Goal: Communication & Community: Answer question/provide support

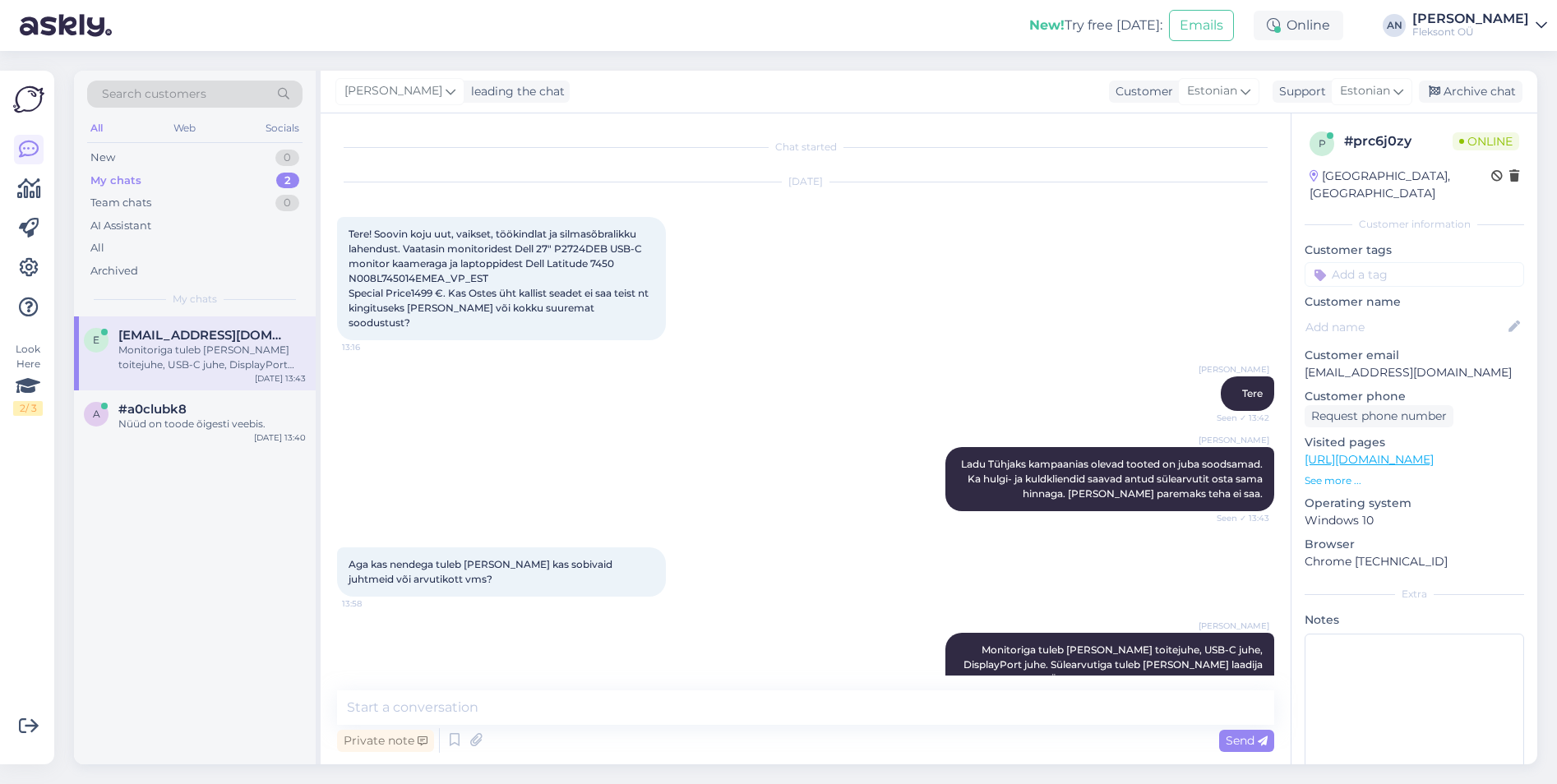
scroll to position [24, 0]
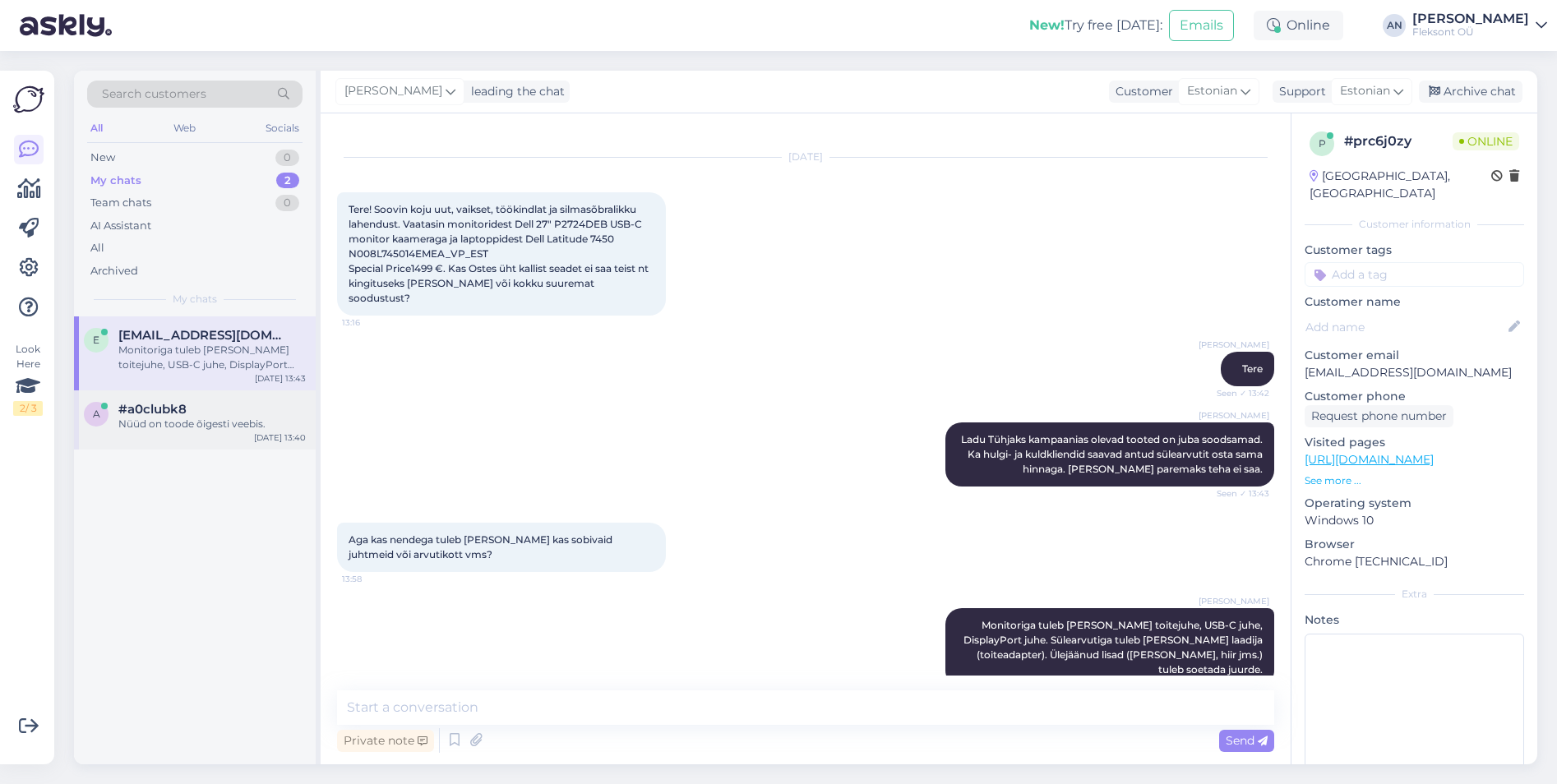
click at [151, 410] on span "#a0clubk8" at bounding box center [152, 410] width 68 height 15
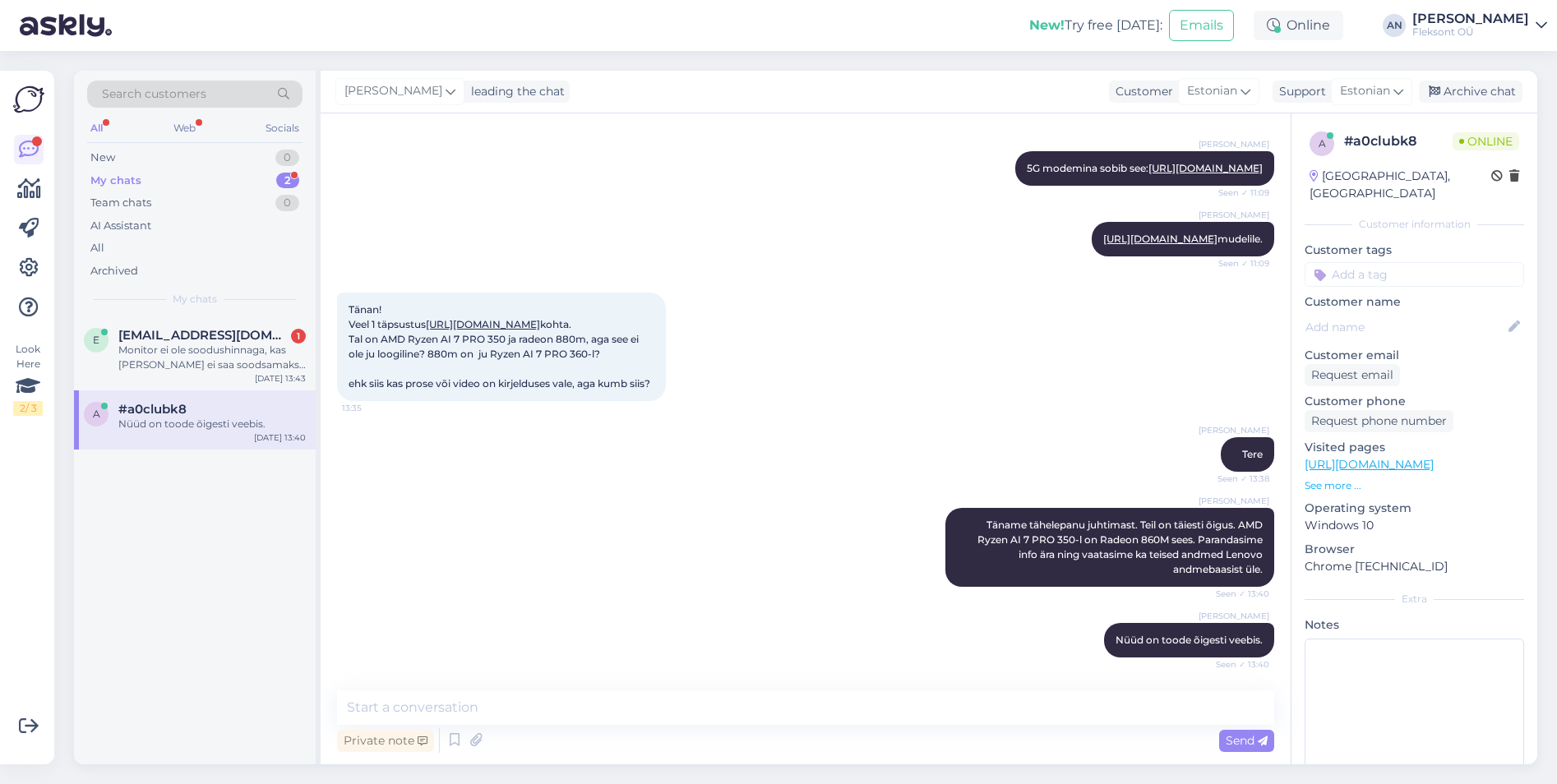
scroll to position [125, 0]
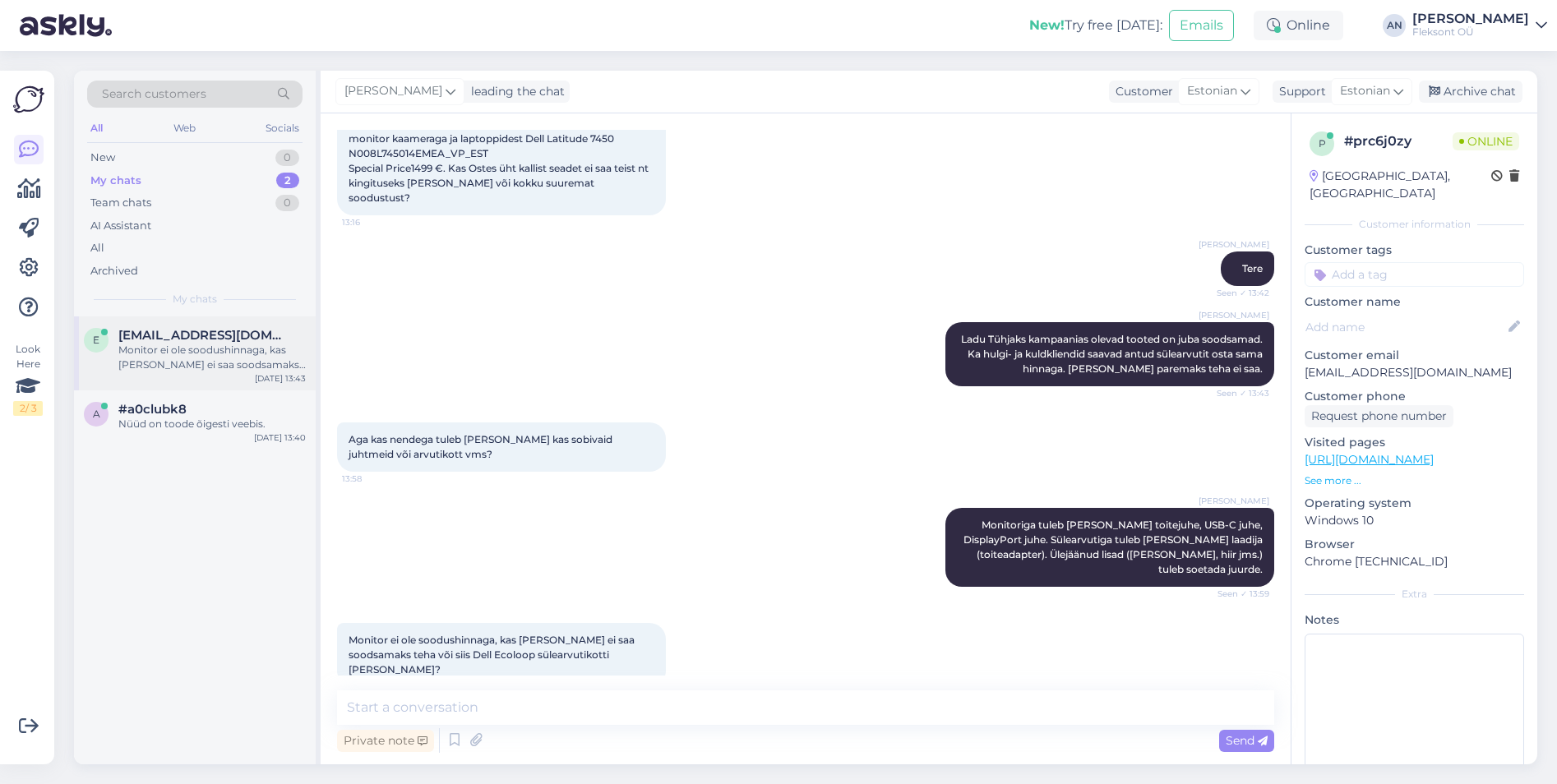
click at [198, 365] on div "Monitor ei ole soodushinnaga, kas [PERSON_NAME] ei saa soodsamaks teha või siis…" at bounding box center [212, 357] width 188 height 30
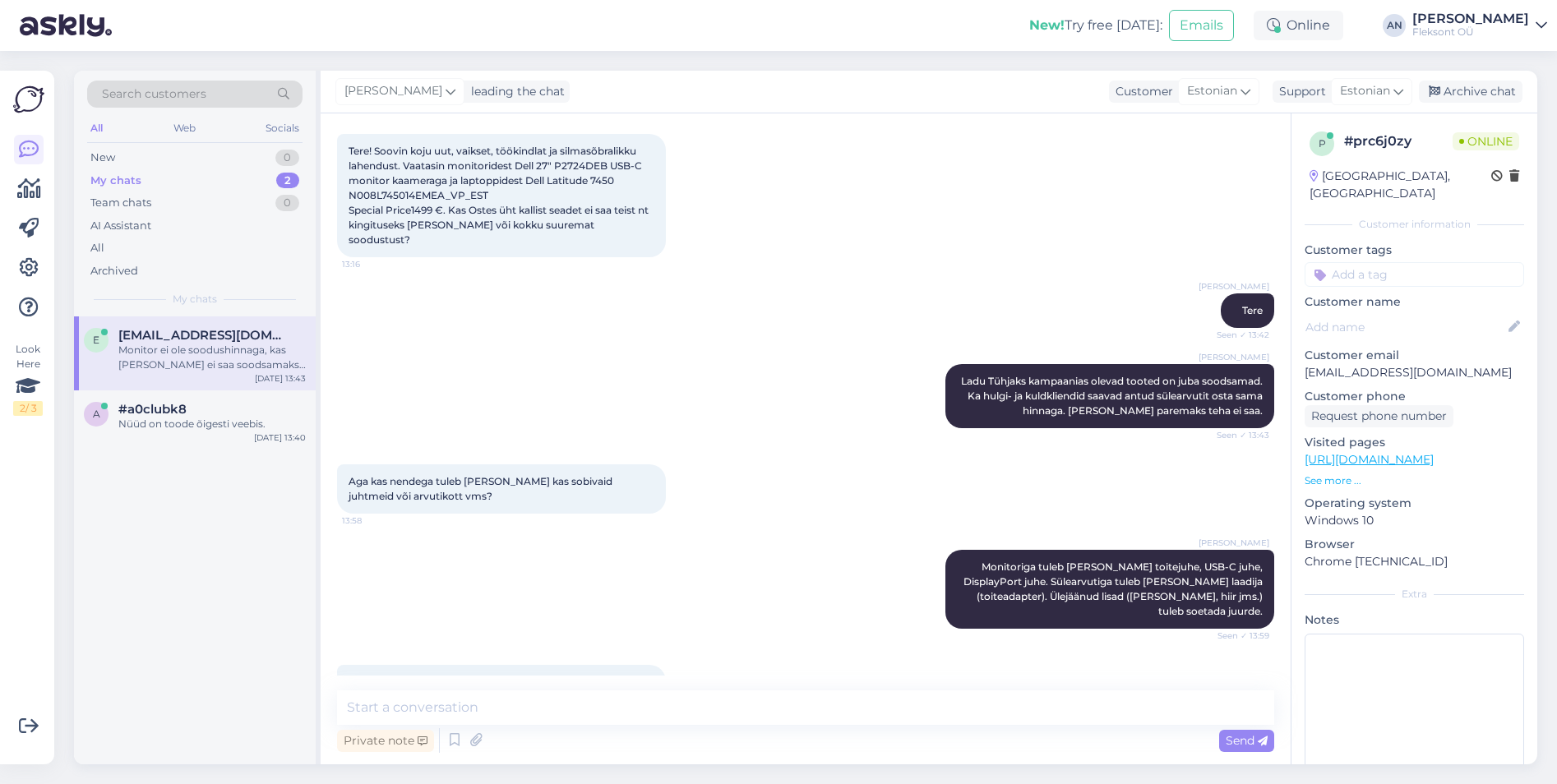
scroll to position [0, 0]
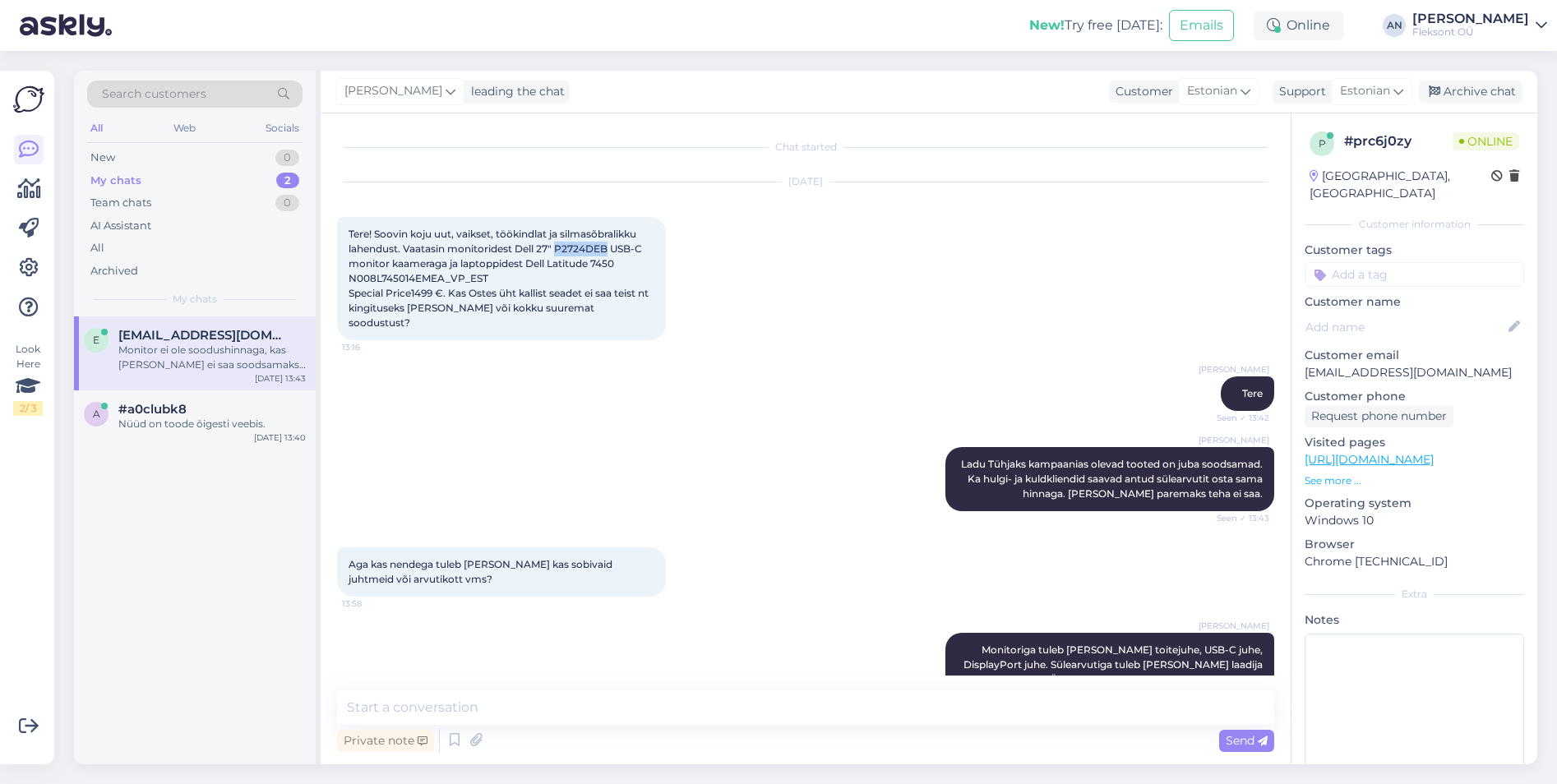
drag, startPoint x: 557, startPoint y: 247, endPoint x: 609, endPoint y: 249, distance: 52.0
click at [609, 249] on span "Tere! Soovin koju uut, vaikset, töökindlat ja silmasõbralikku lahendust. Vaatas…" at bounding box center [500, 279] width 302 height 101
copy span "P2724DEB"
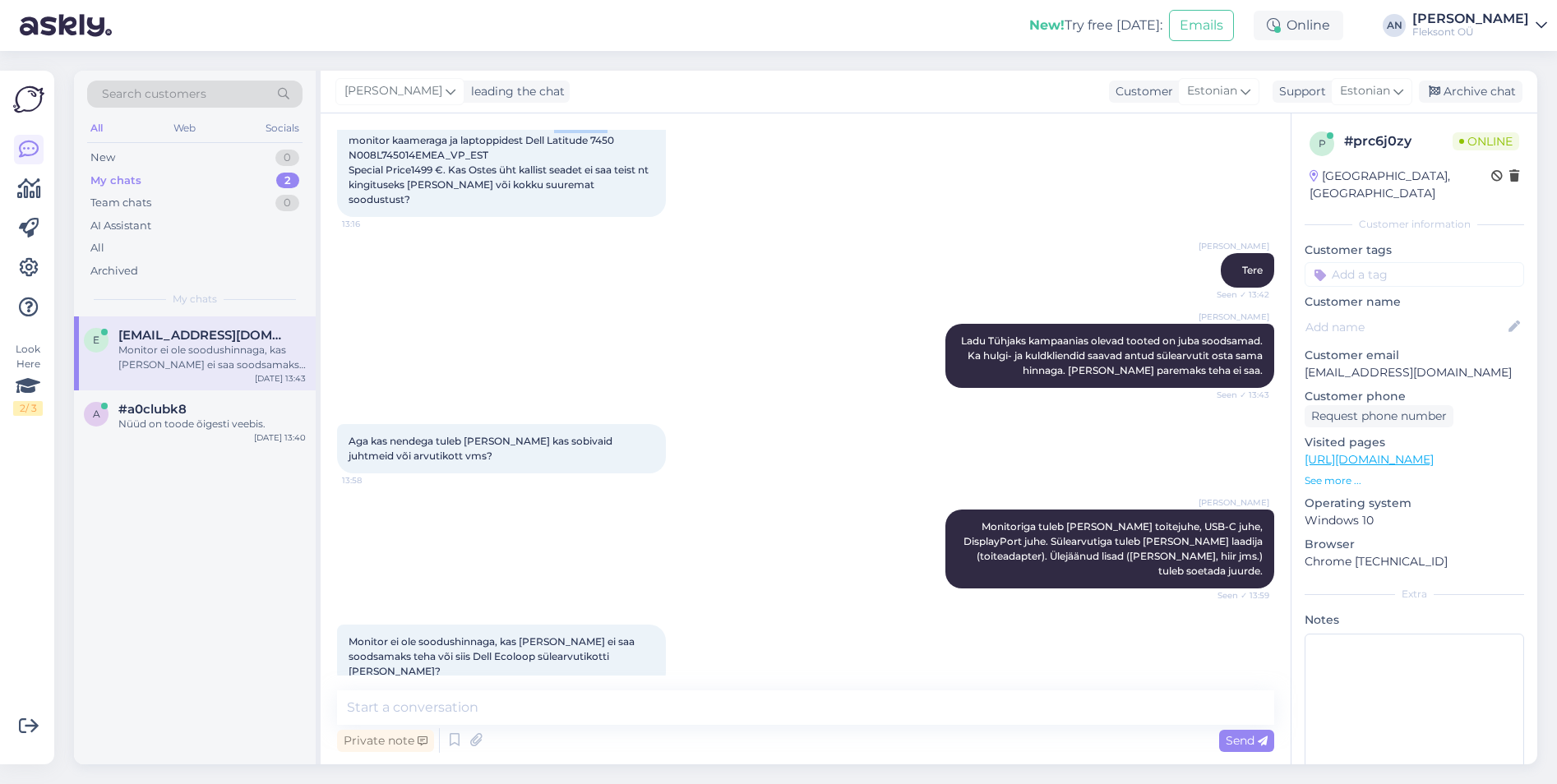
scroll to position [125, 0]
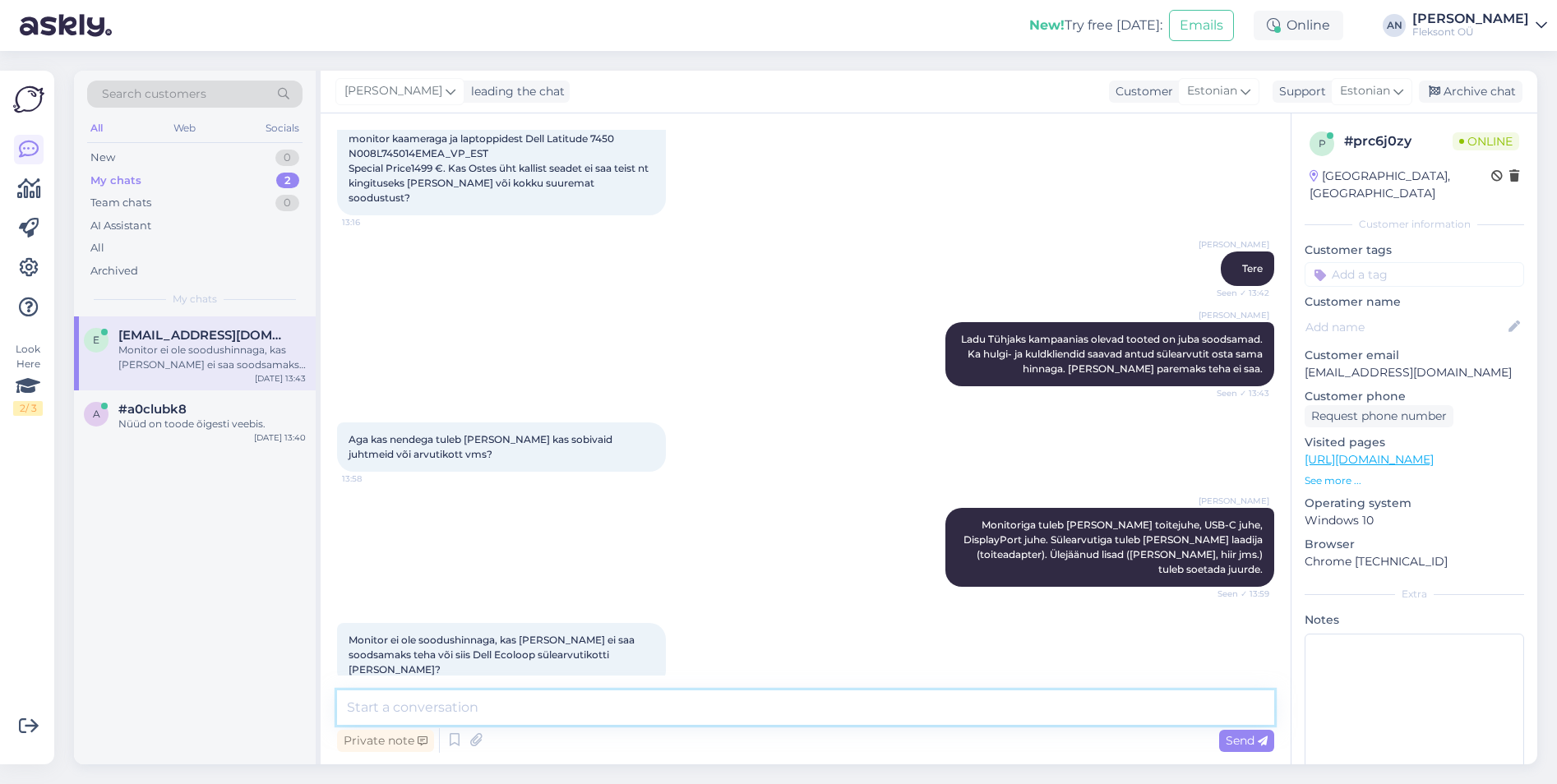
click at [502, 694] on textarea at bounding box center [805, 707] width 937 height 35
drag, startPoint x: 1307, startPoint y: 356, endPoint x: 1403, endPoint y: 359, distance: 96.0
click at [1403, 364] on p "[EMAIL_ADDRESS][DOMAIN_NAME]" at bounding box center [1414, 372] width 219 height 17
copy p "[EMAIL_ADDRESS]"
click at [615, 701] on textarea at bounding box center [805, 707] width 937 height 35
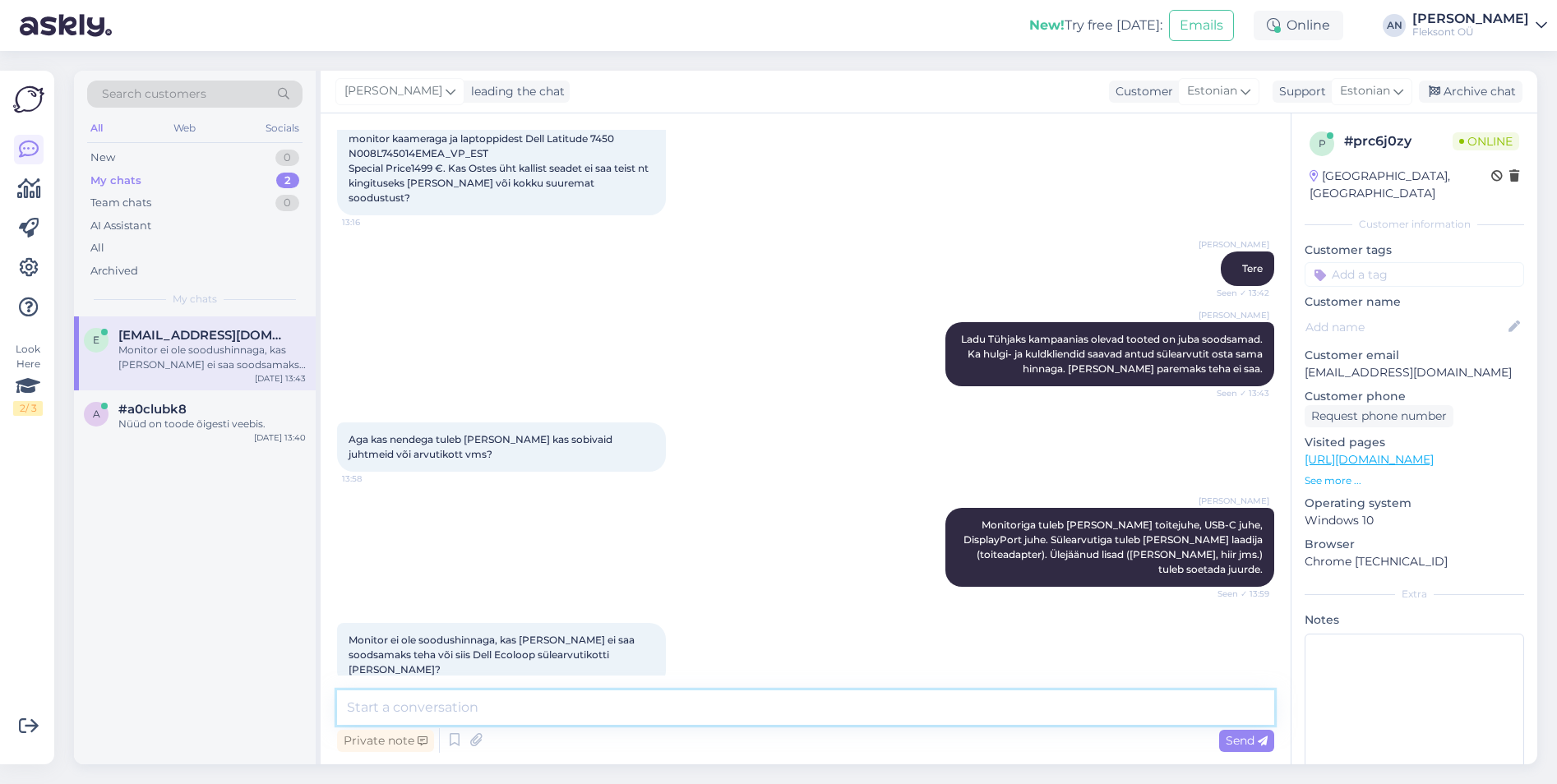
click at [615, 701] on textarea at bounding box center [805, 707] width 937 height 35
type textarea "Monitori hinnaks saab teha 467€ KM-ga/tk"
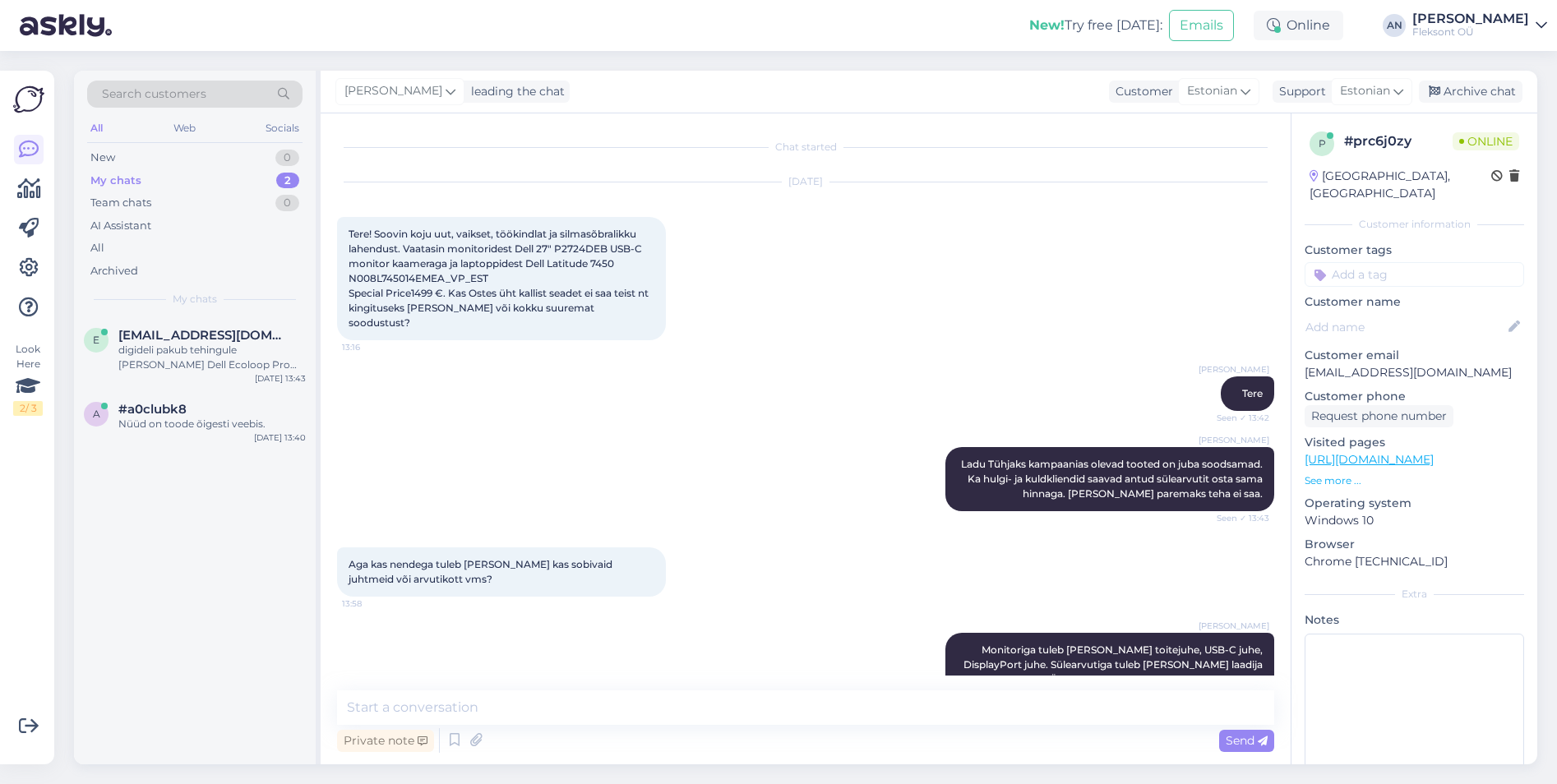
scroll to position [295, 0]
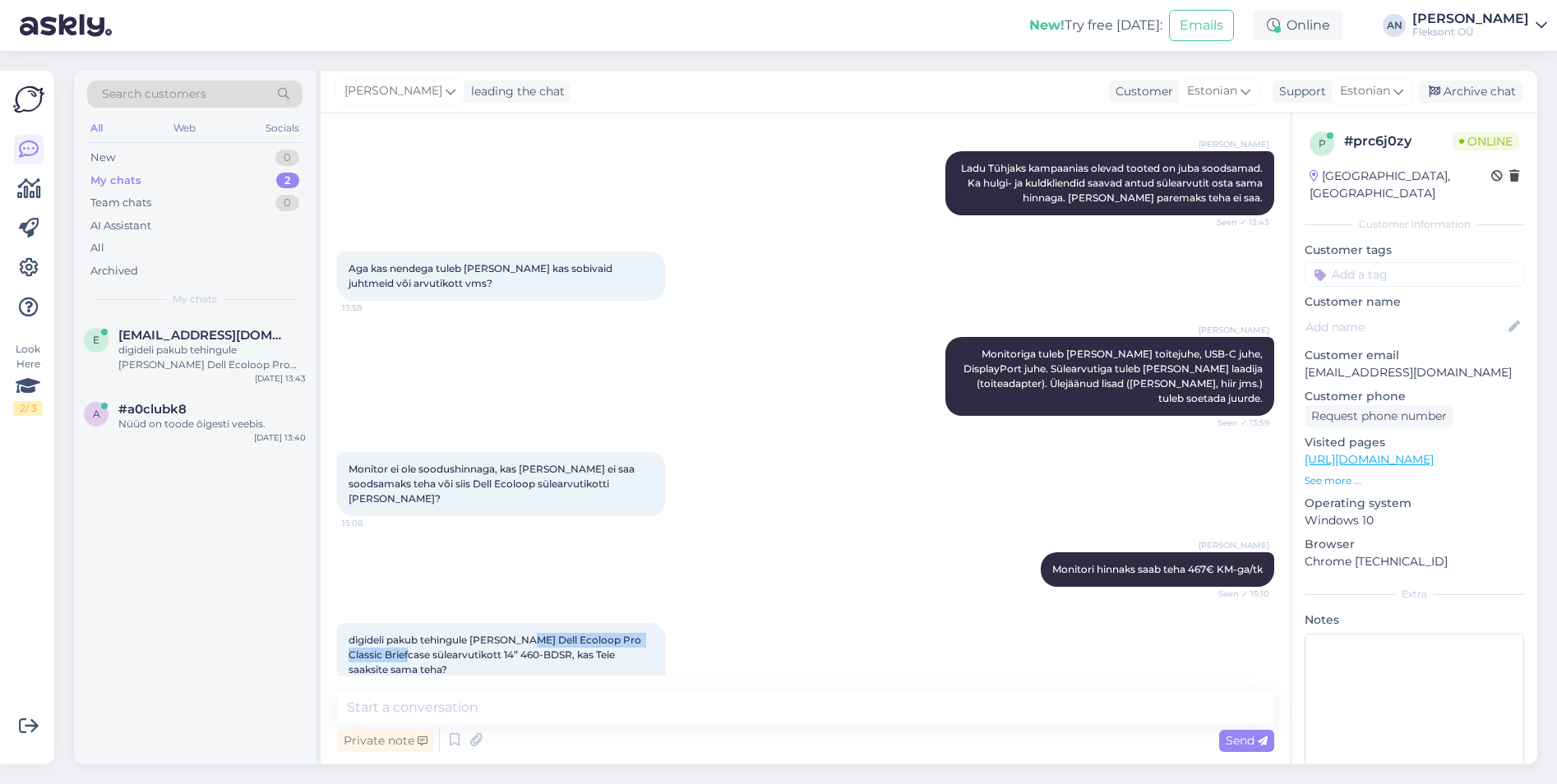
drag, startPoint x: 522, startPoint y: 608, endPoint x: 399, endPoint y: 626, distance: 124.3
click at [399, 634] on span "digideli pakub tehingule [PERSON_NAME] Dell Ecoloop Pro Classic Briefcase sülea…" at bounding box center [496, 655] width 295 height 42
drag, startPoint x: 399, startPoint y: 626, endPoint x: 505, endPoint y: 641, distance: 107.1
click at [505, 641] on div "digideli pakub tehingule [PERSON_NAME] Dell Ecoloop Pro Classic Briefcase sülea…" at bounding box center [501, 655] width 329 height 64
drag, startPoint x: 486, startPoint y: 626, endPoint x: 537, endPoint y: 631, distance: 51.2
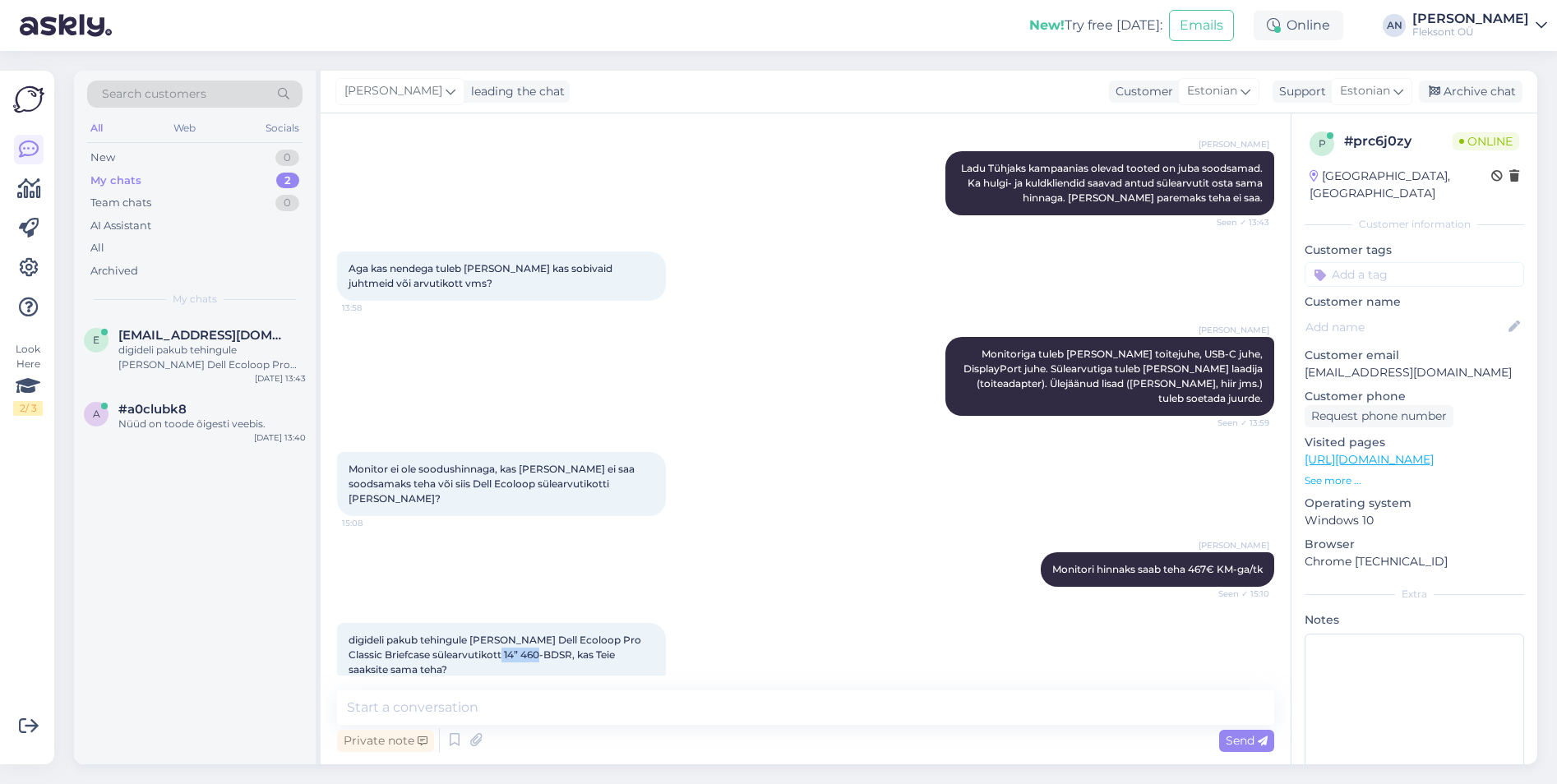
click at [537, 631] on div "digideli pakub tehingule [PERSON_NAME] Dell Ecoloop Pro Classic Briefcase sülea…" at bounding box center [501, 655] width 329 height 64
copy span "460-BDSR"
click at [1326, 474] on p "See more ..." at bounding box center [1414, 481] width 219 height 15
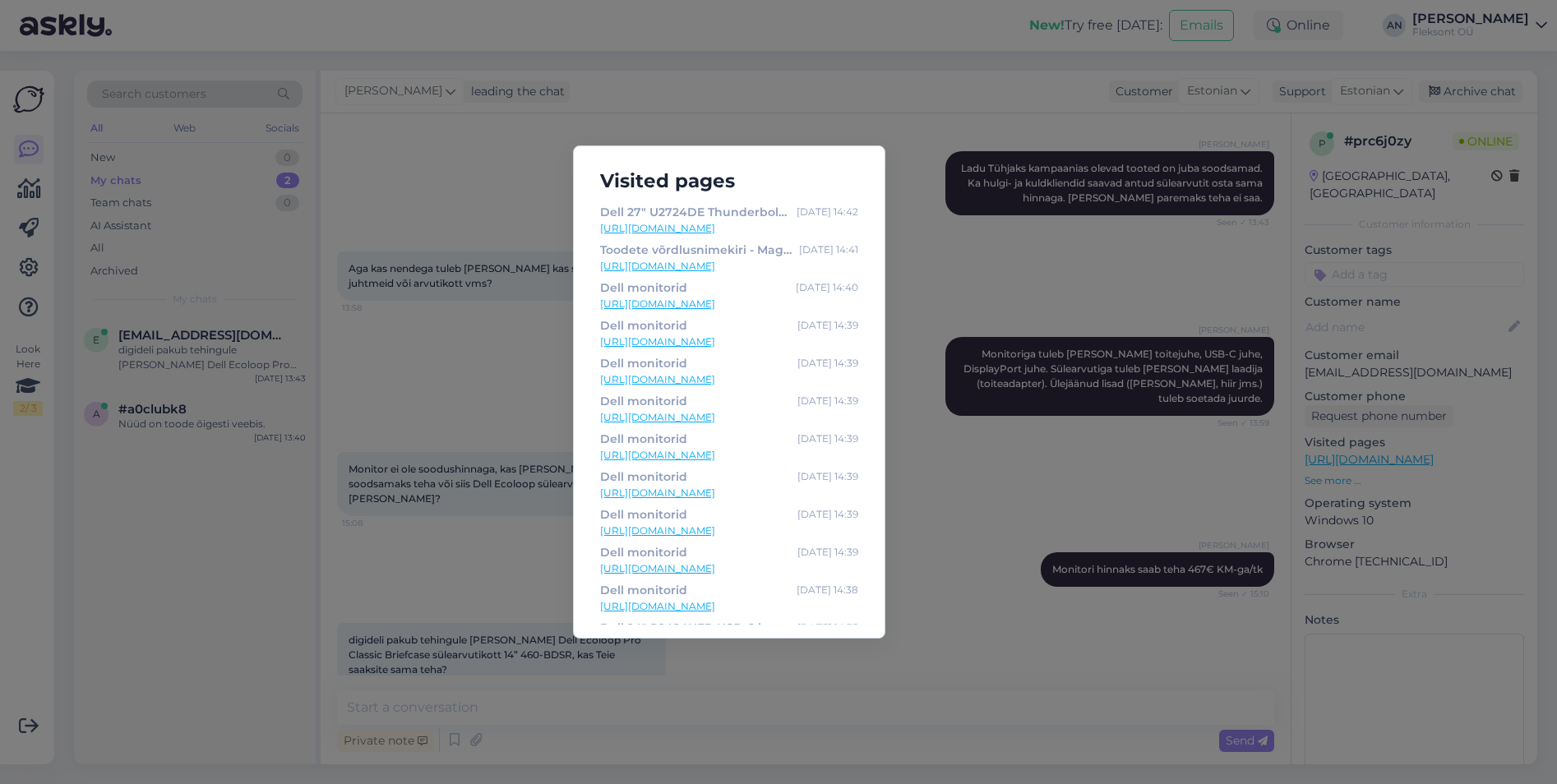
click at [846, 83] on div "Visited pages Dell 27" U2724DE Thunderbolt monitor - 455.00 [DATE] 14:42 [URL][…" at bounding box center [778, 392] width 1557 height 784
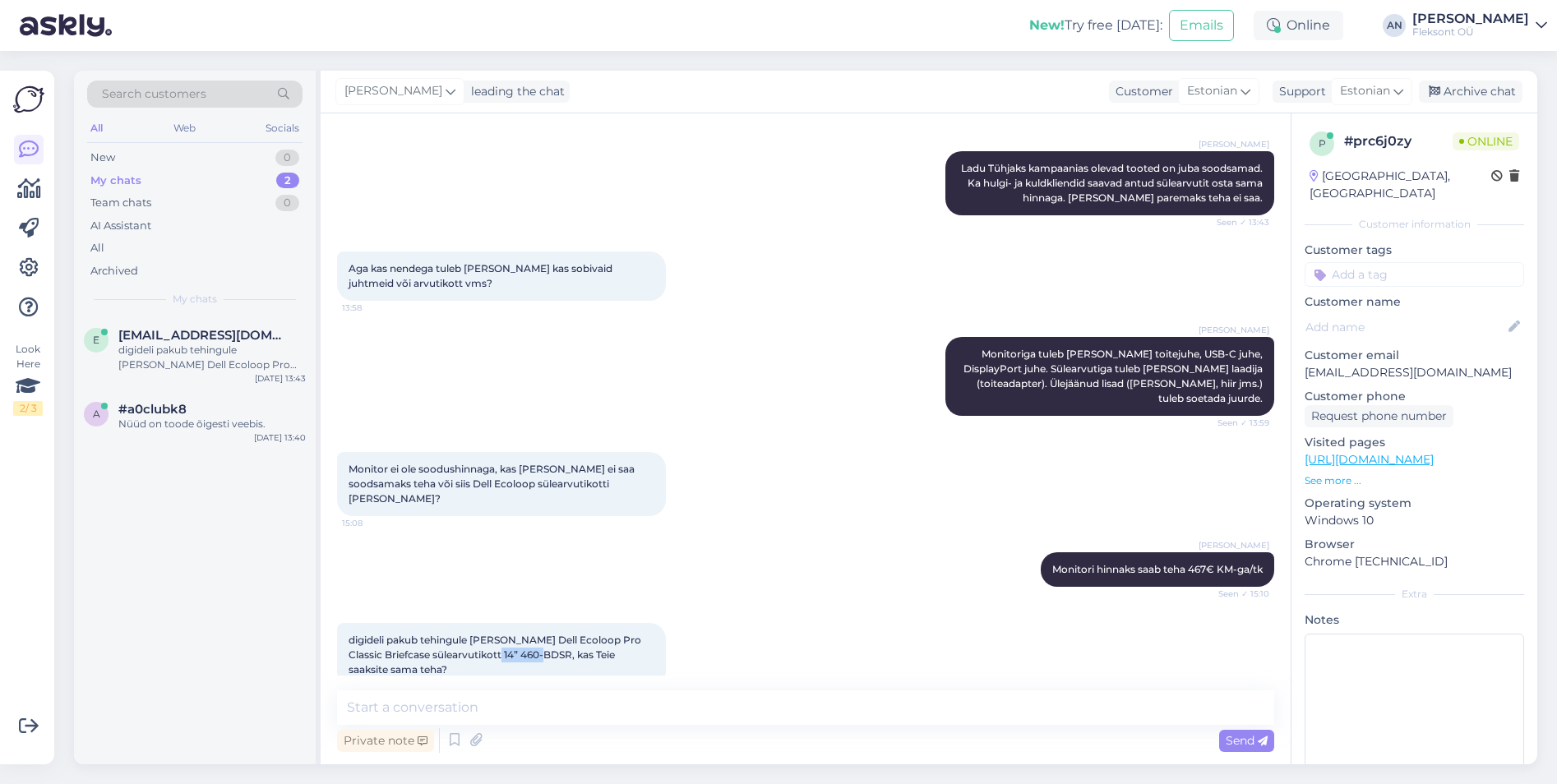
drag, startPoint x: 488, startPoint y: 623, endPoint x: 541, endPoint y: 623, distance: 53.0
click at [541, 634] on span "digideli pakub tehingule [PERSON_NAME] Dell Ecoloop Pro Classic Briefcase sülea…" at bounding box center [496, 655] width 295 height 42
copy span "460-BDSR,"
click at [481, 693] on textarea at bounding box center [805, 707] width 937 height 35
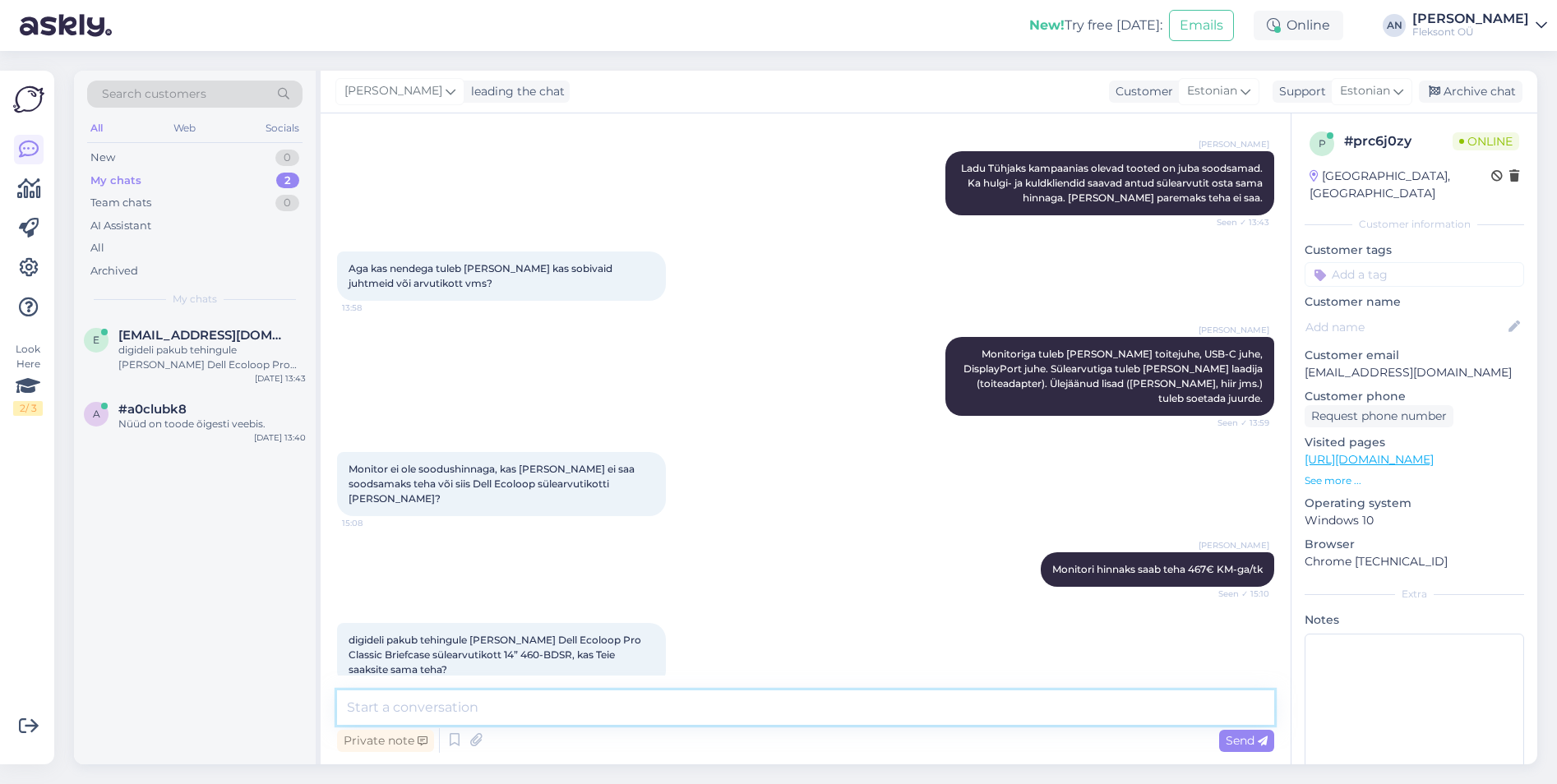
click at [481, 693] on textarea at bounding box center [805, 707] width 937 height 35
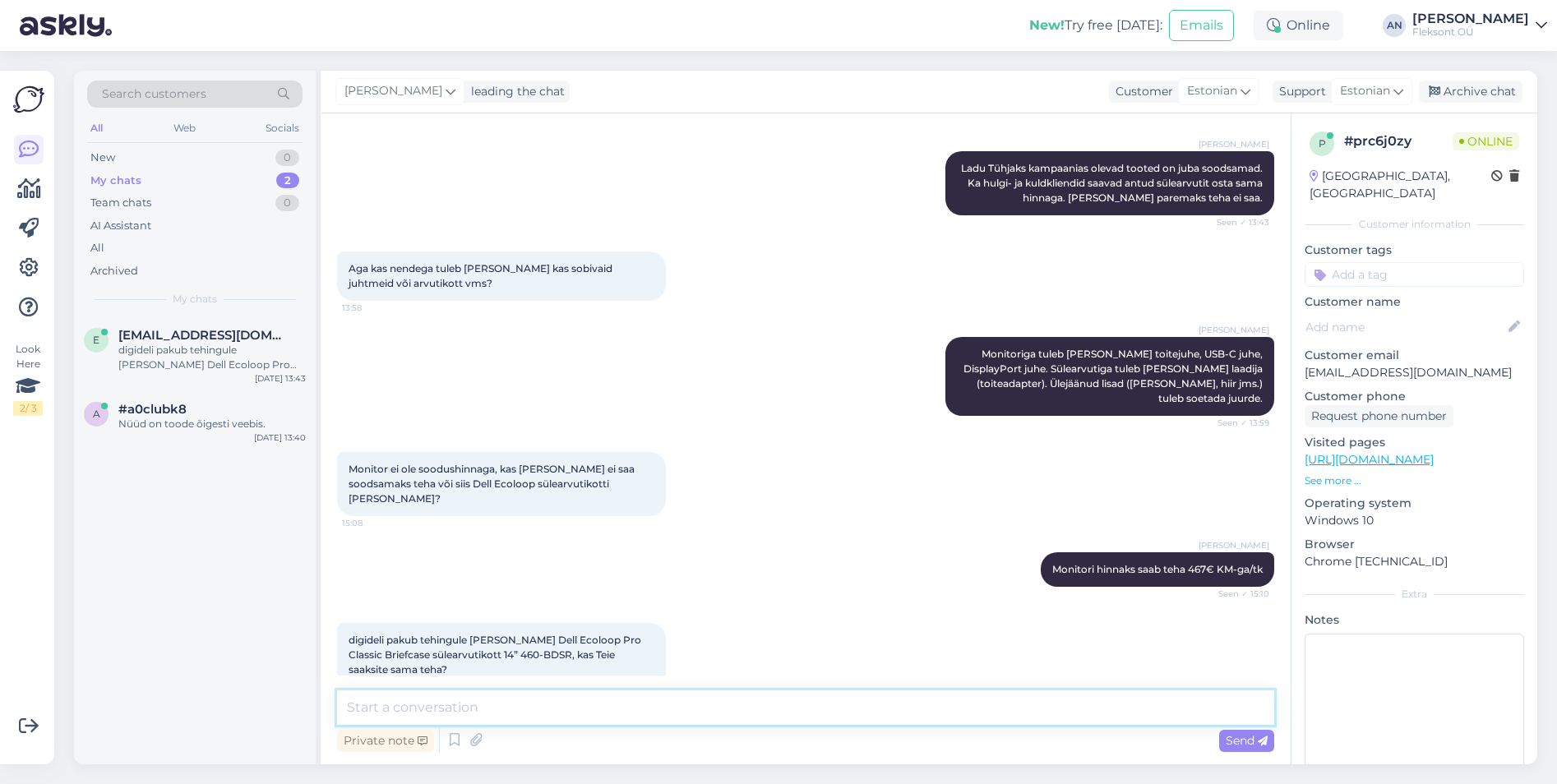
click at [481, 693] on textarea at bounding box center [805, 707] width 937 height 35
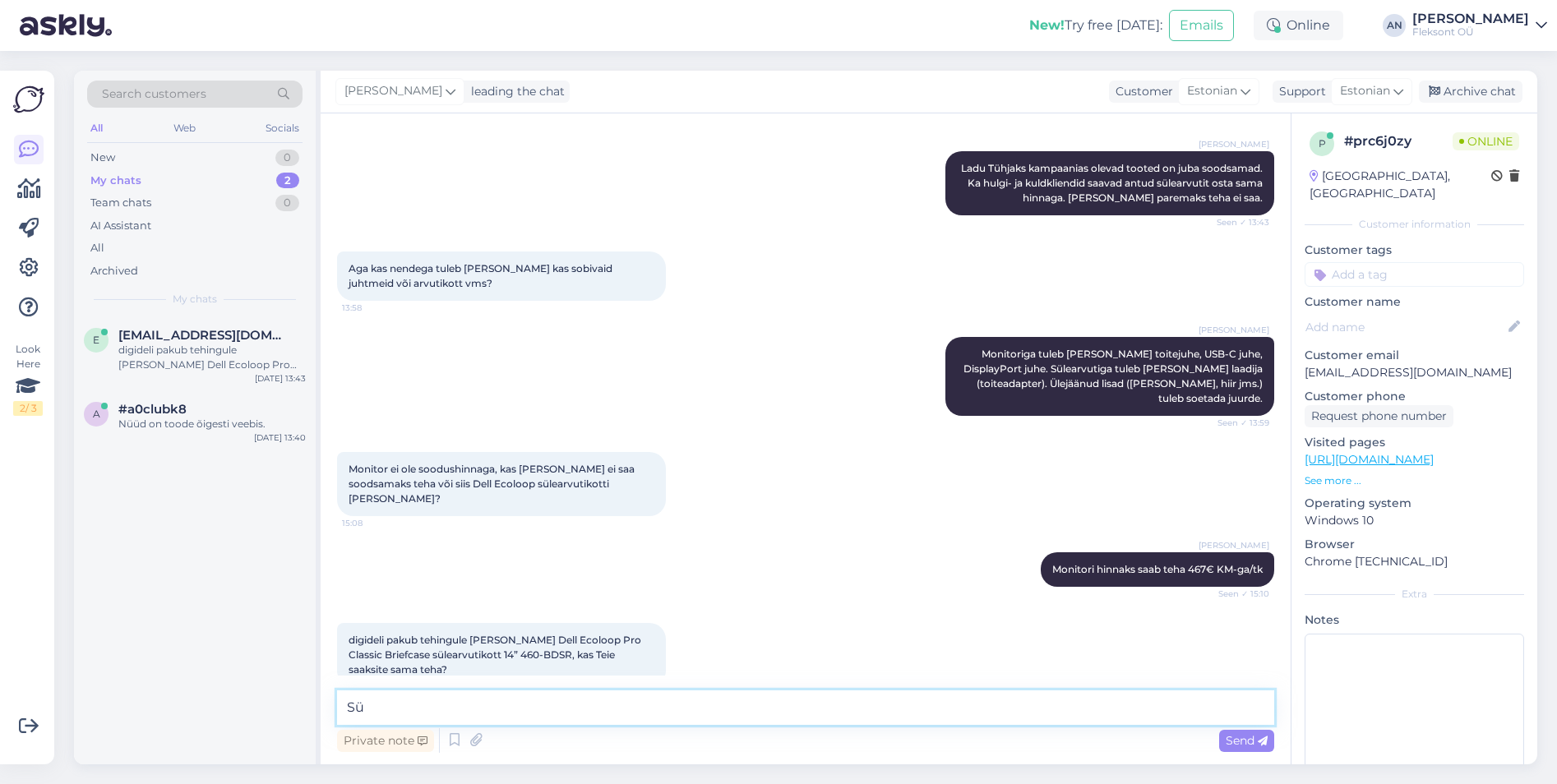
type textarea "S"
type textarea "P"
type textarea "T"
type textarea "P"
type textarea "Kahjuks mitte."
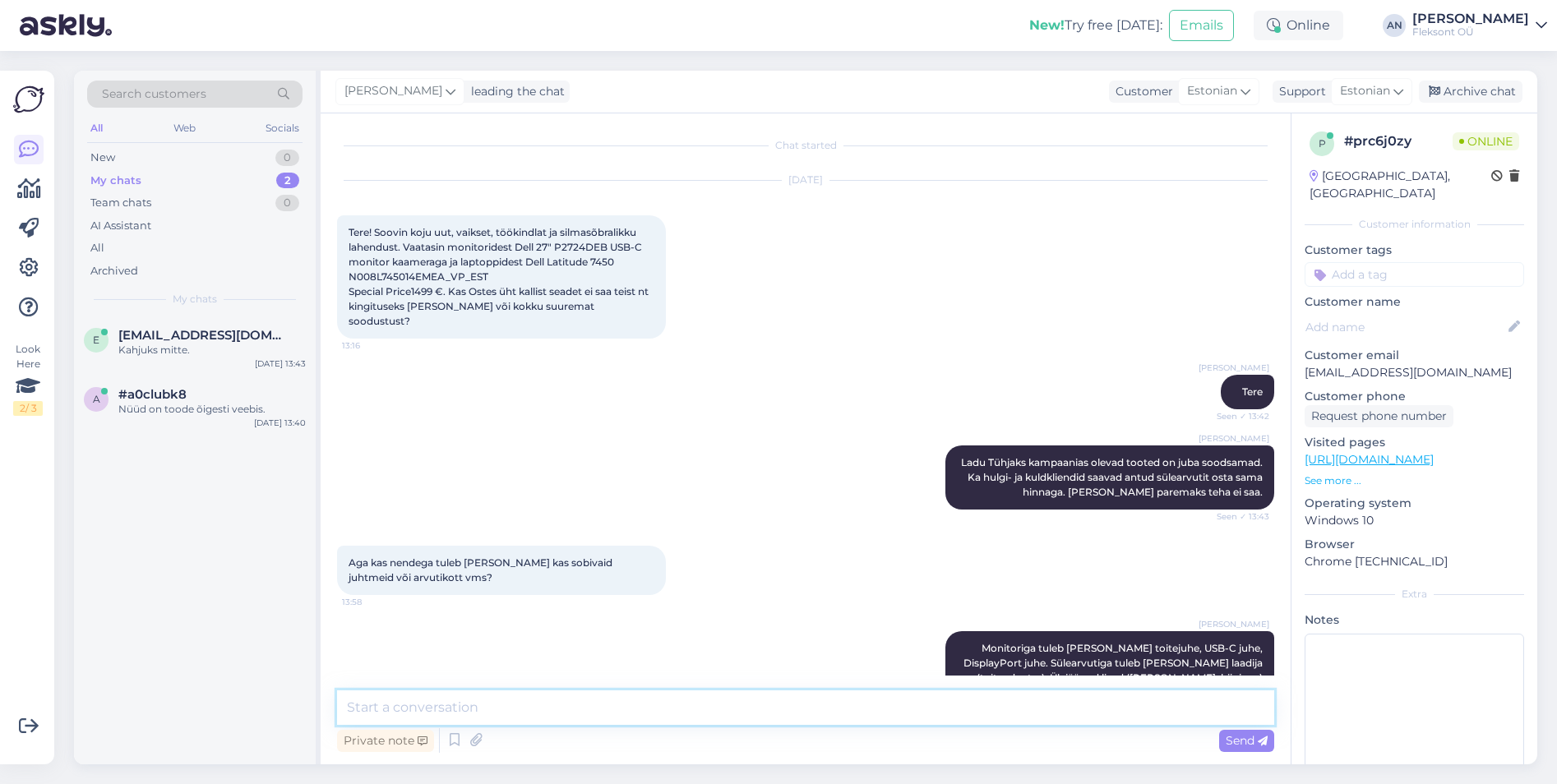
scroll to position [0, 0]
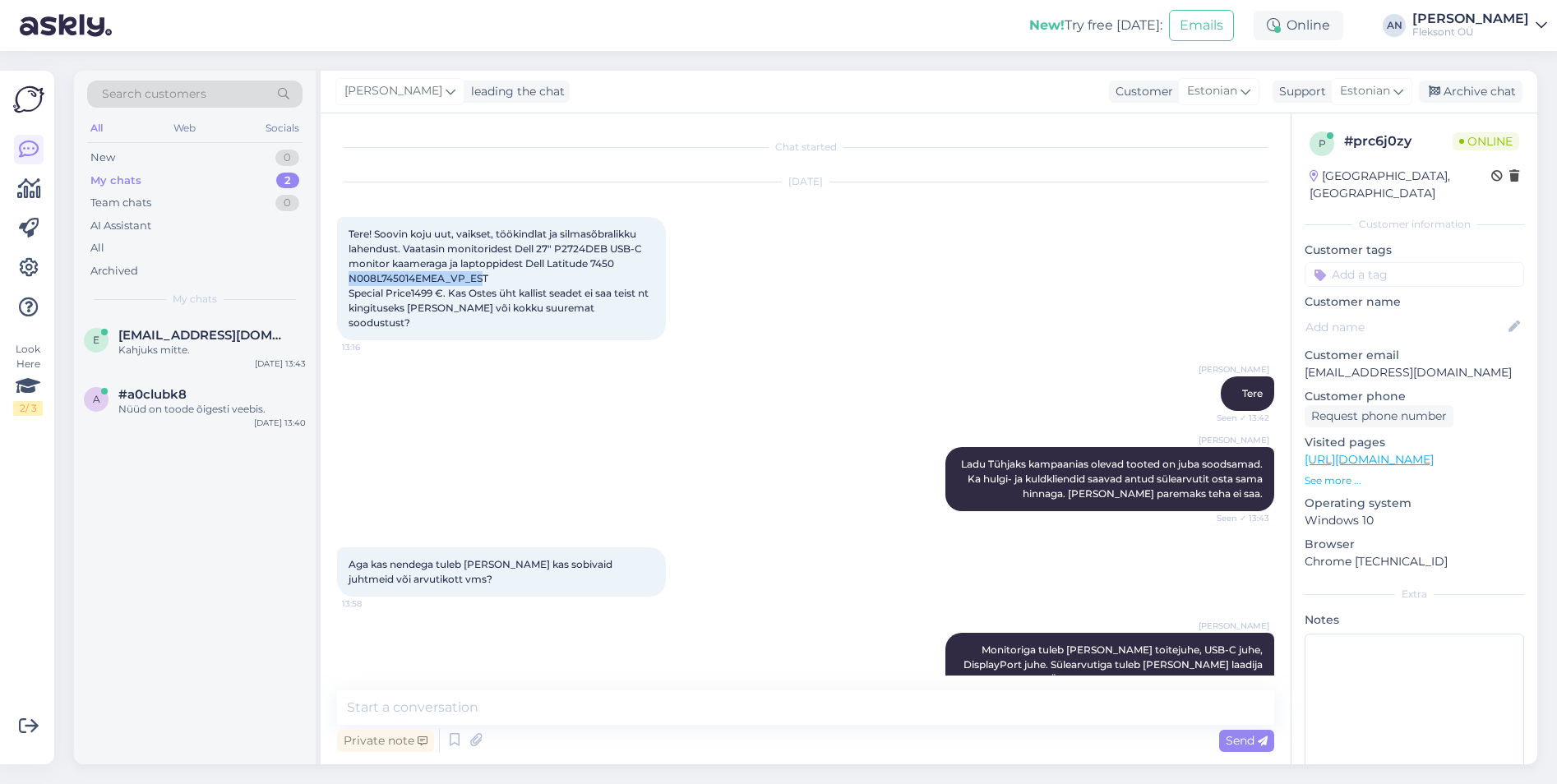
drag, startPoint x: 485, startPoint y: 282, endPoint x: 325, endPoint y: 272, distance: 160.3
click at [325, 272] on div "Chat started [DATE] Tere! Soovin koju uut, vaikset, töökindlat ja silmasõbralik…" at bounding box center [806, 439] width 970 height 651
drag, startPoint x: 325, startPoint y: 272, endPoint x: 397, endPoint y: 285, distance: 73.2
click at [397, 285] on div "Tere! Soovin koju uut, vaikset, töökindlat ja silmasõbralikku lahendust. Vaatas…" at bounding box center [501, 278] width 329 height 123
drag, startPoint x: 349, startPoint y: 274, endPoint x: 445, endPoint y: 280, distance: 96.2
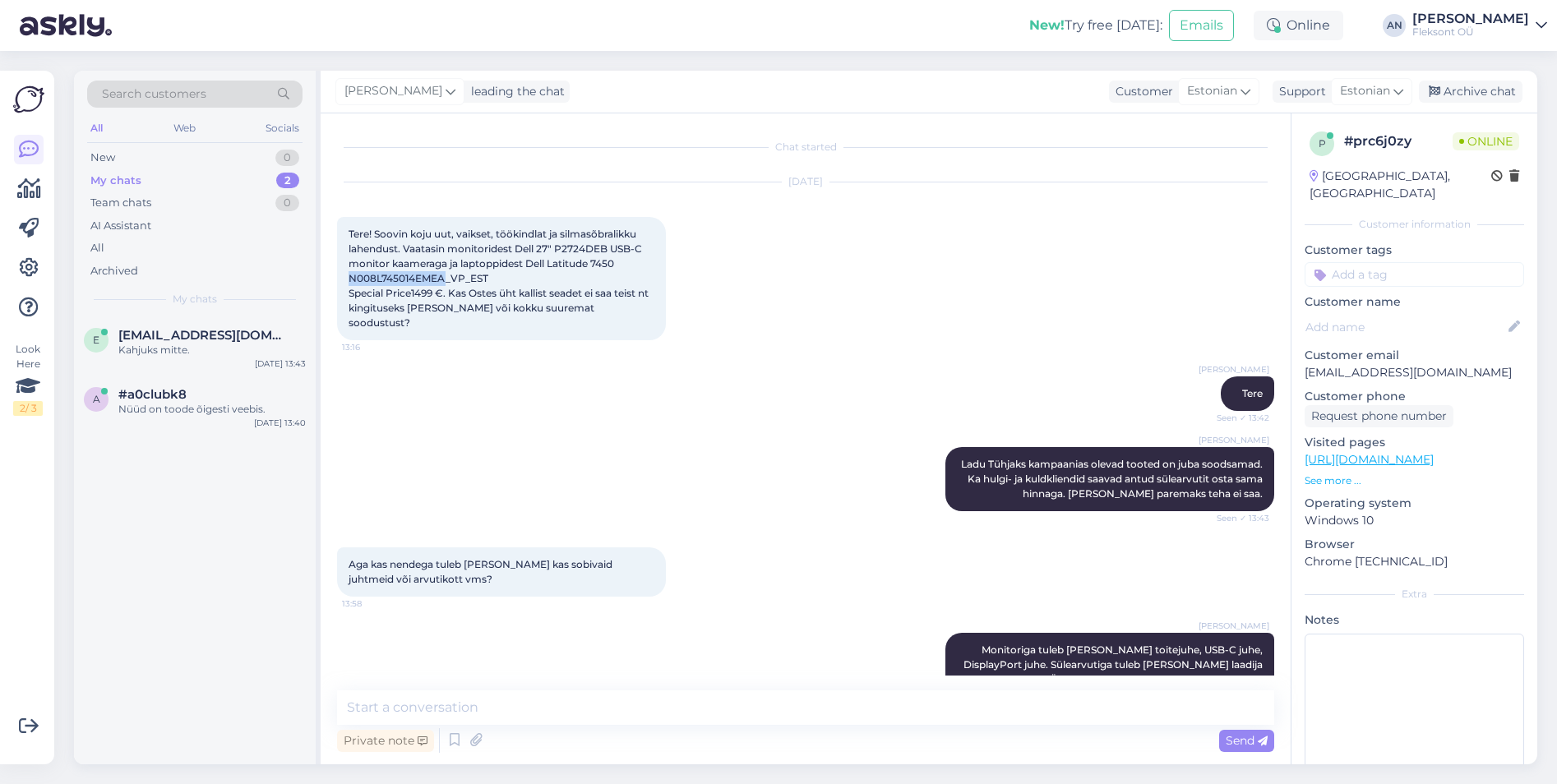
click at [445, 280] on span "Tere! Soovin koju uut, vaikset, töökindlat ja silmasõbralikku lahendust. Vaatas…" at bounding box center [500, 279] width 302 height 101
drag, startPoint x: 445, startPoint y: 280, endPoint x: 396, endPoint y: 276, distance: 49.2
copy span "N008L745014EMEA"
